Goal: Information Seeking & Learning: Learn about a topic

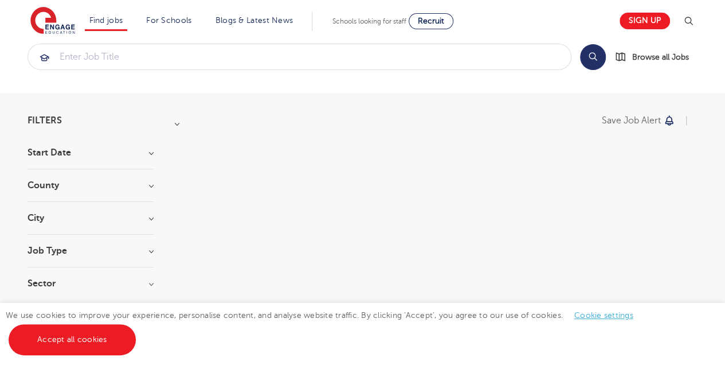
scroll to position [38, 0]
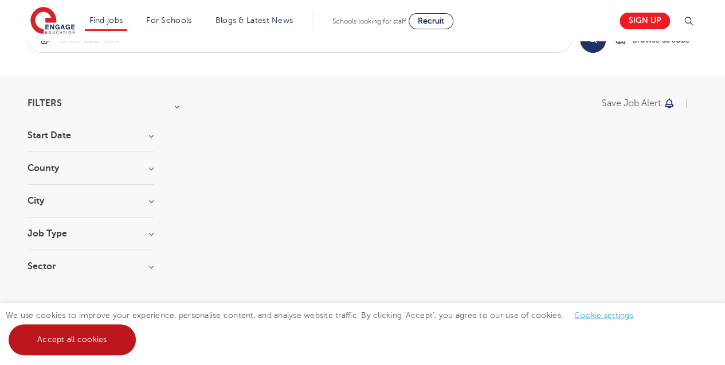
click at [76, 333] on link "Accept all cookies" at bounding box center [72, 339] width 127 height 31
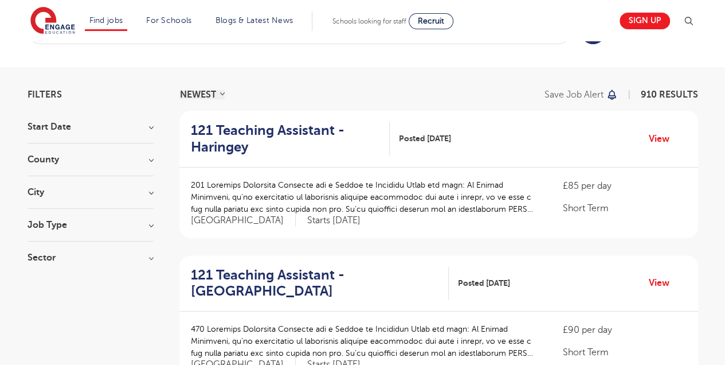
scroll to position [0, 0]
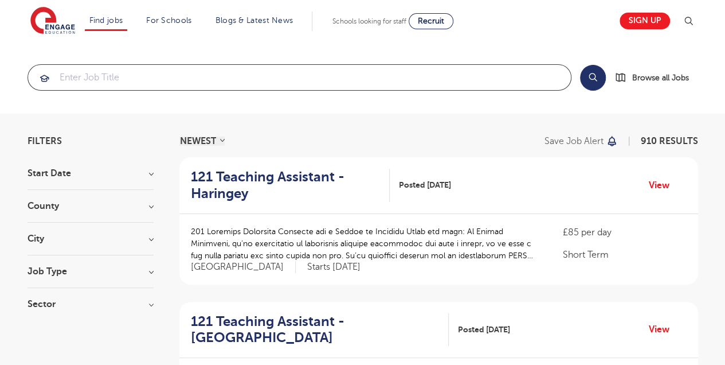
click at [165, 71] on input "search" at bounding box center [299, 77] width 543 height 25
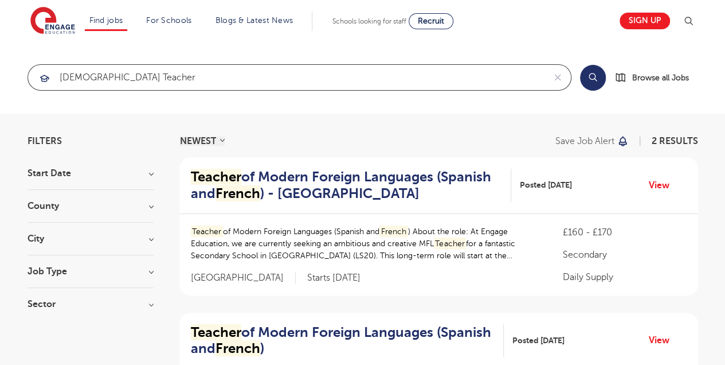
type input "[DEMOGRAPHIC_DATA] teacher"
click button "Submit" at bounding box center [0, 0] width 0 height 0
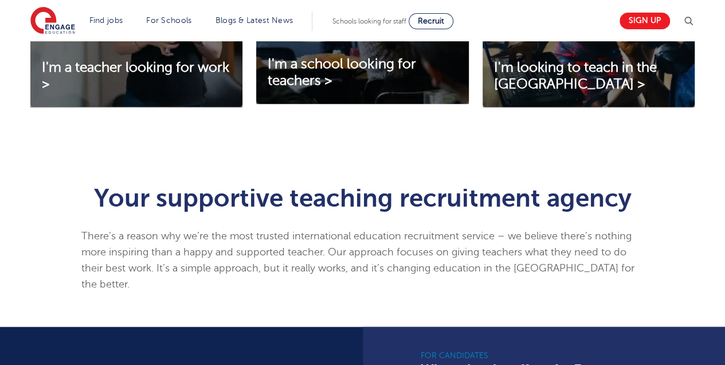
scroll to position [764, 0]
